Goal: Information Seeking & Learning: Learn about a topic

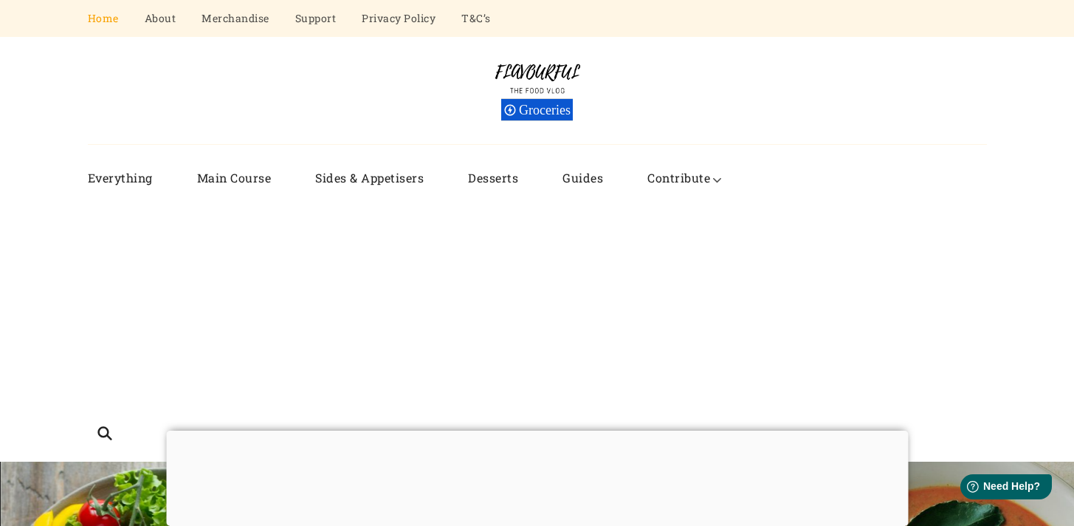
click at [532, 430] on div at bounding box center [537, 430] width 742 height 0
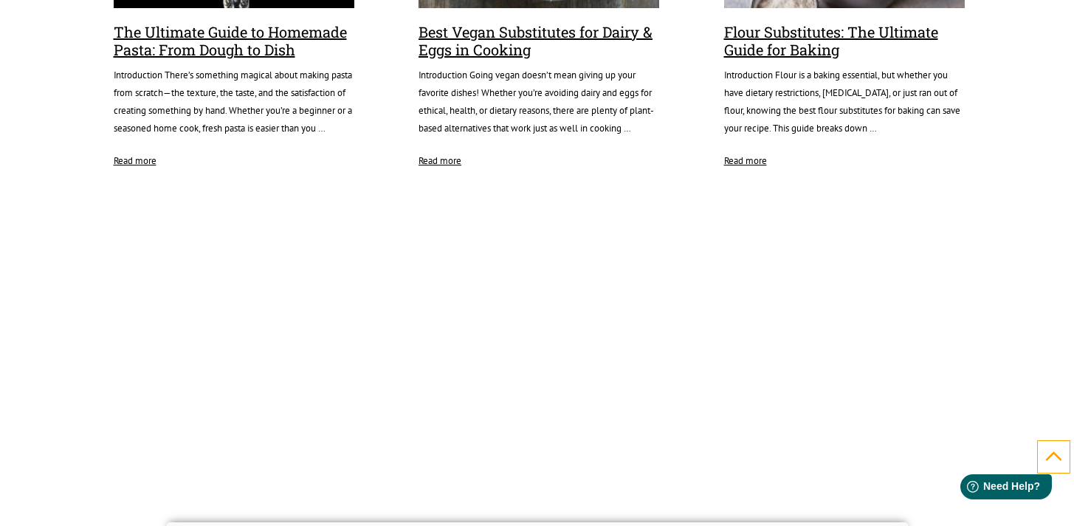
scroll to position [2759, 0]
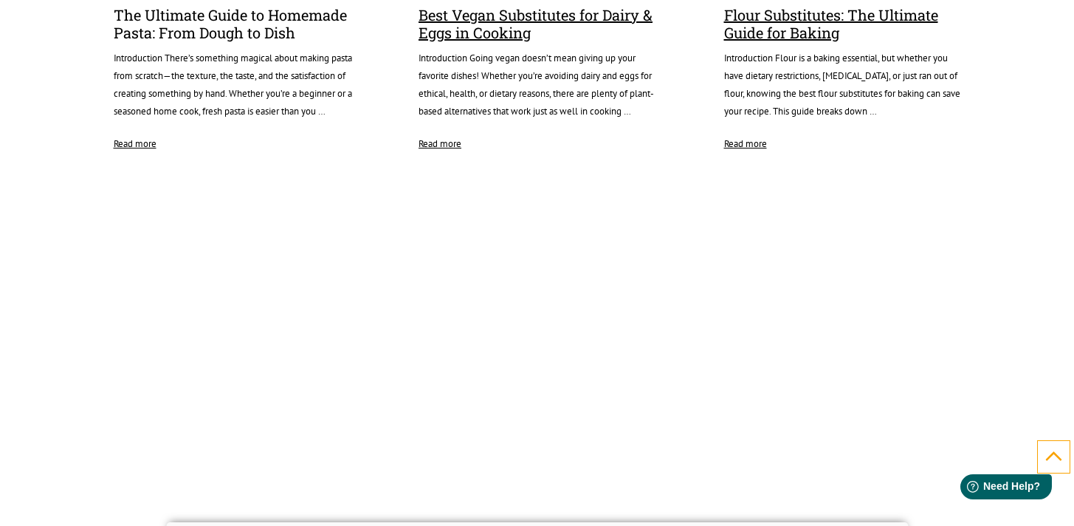
click at [196, 42] on link "The Ultimate Guide to Homemade Pasta: From Dough to Dish" at bounding box center [234, 24] width 241 height 36
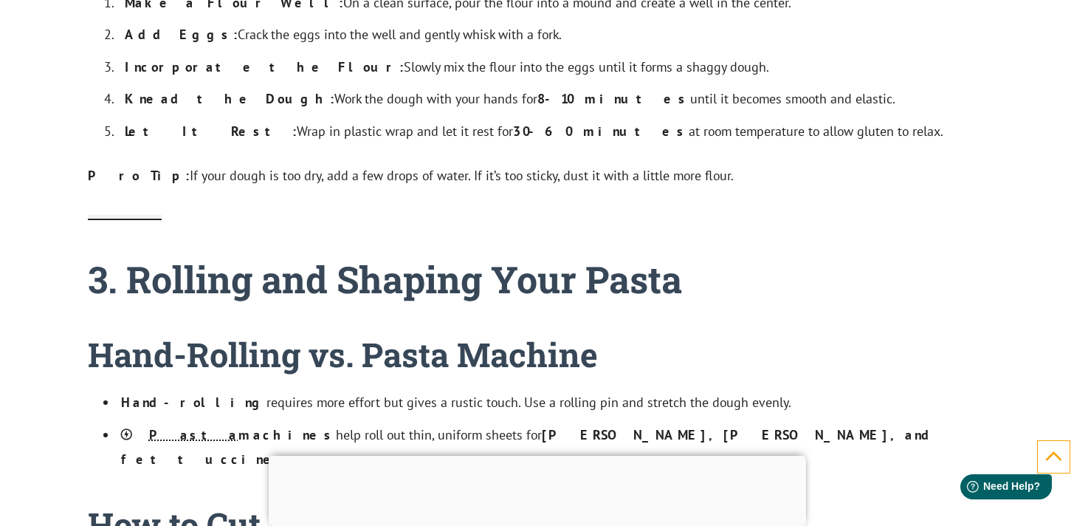
scroll to position [2617, 0]
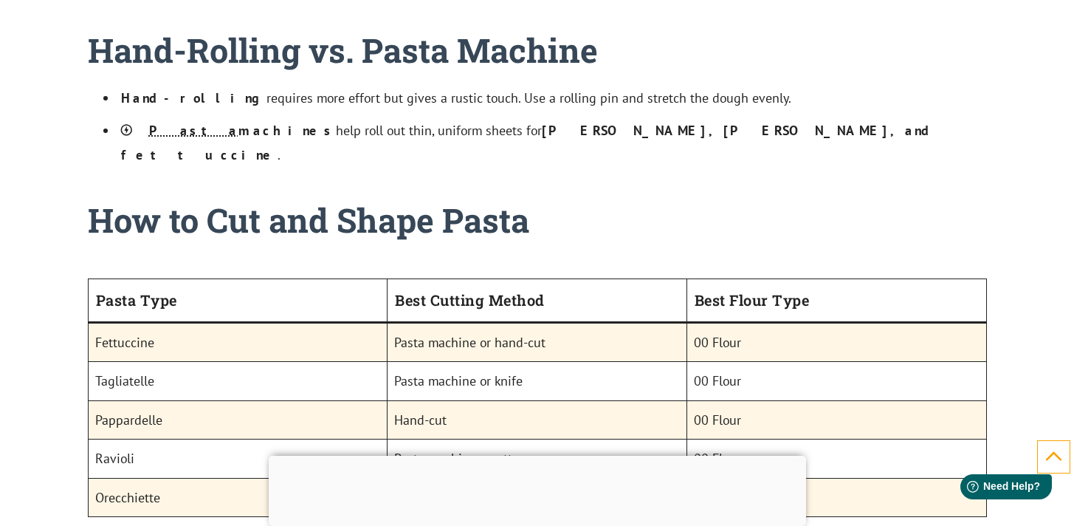
click at [862, 118] on li "Pasta machines help roll out thin, uniform sheets for lasagna, ravioli, and fet…" at bounding box center [552, 142] width 870 height 49
